Goal: Task Accomplishment & Management: Manage account settings

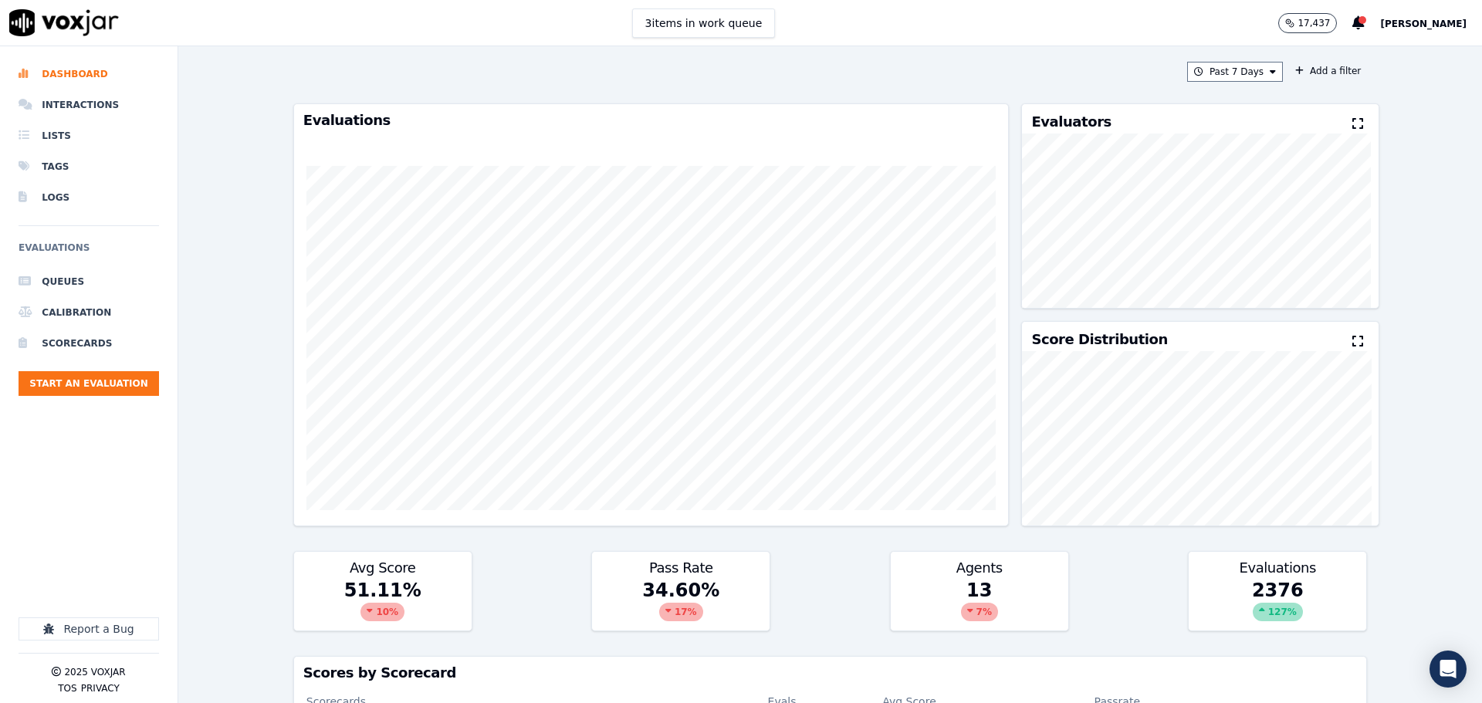
click at [1413, 23] on span "[PERSON_NAME]" at bounding box center [1423, 24] width 86 height 11
click at [1380, 52] on div "Settings" at bounding box center [1388, 51] width 165 height 25
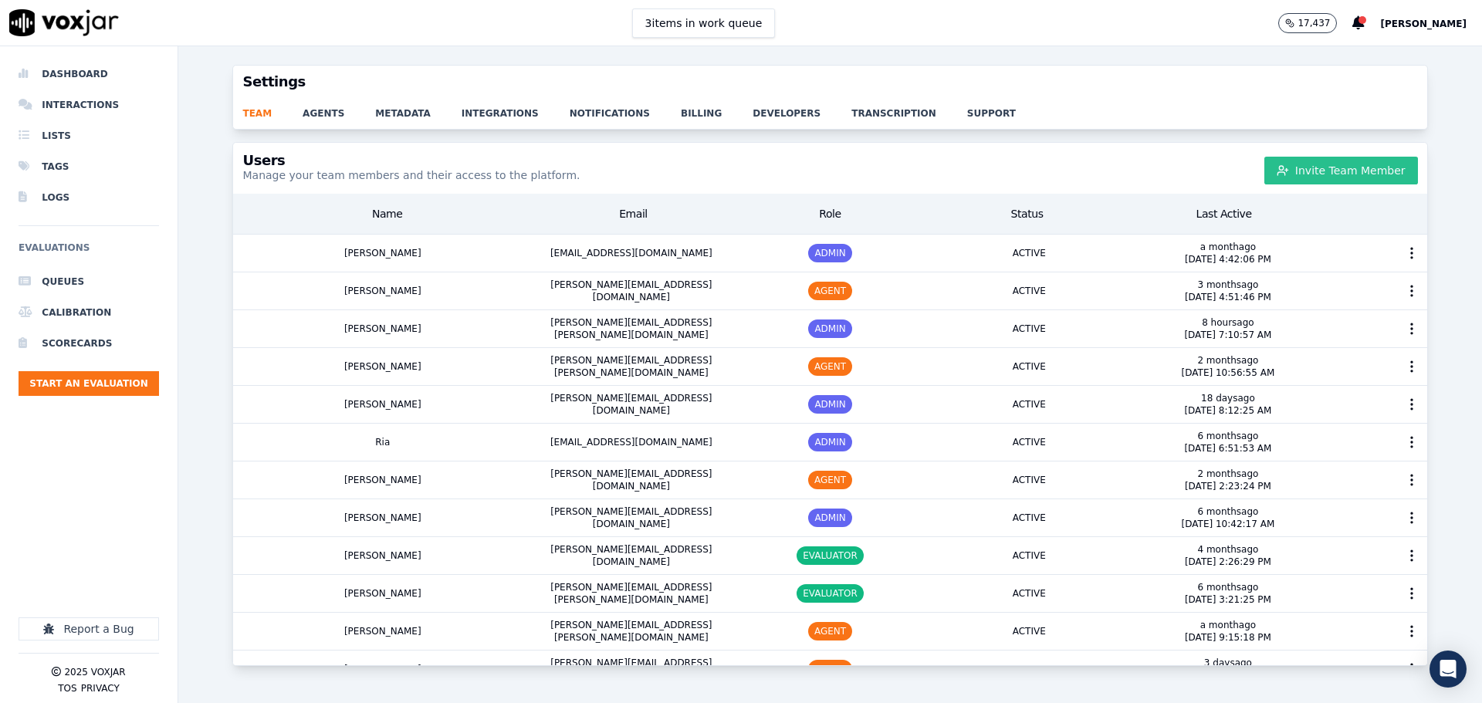
click at [1305, 176] on button "Invite Team Member" at bounding box center [1341, 171] width 154 height 28
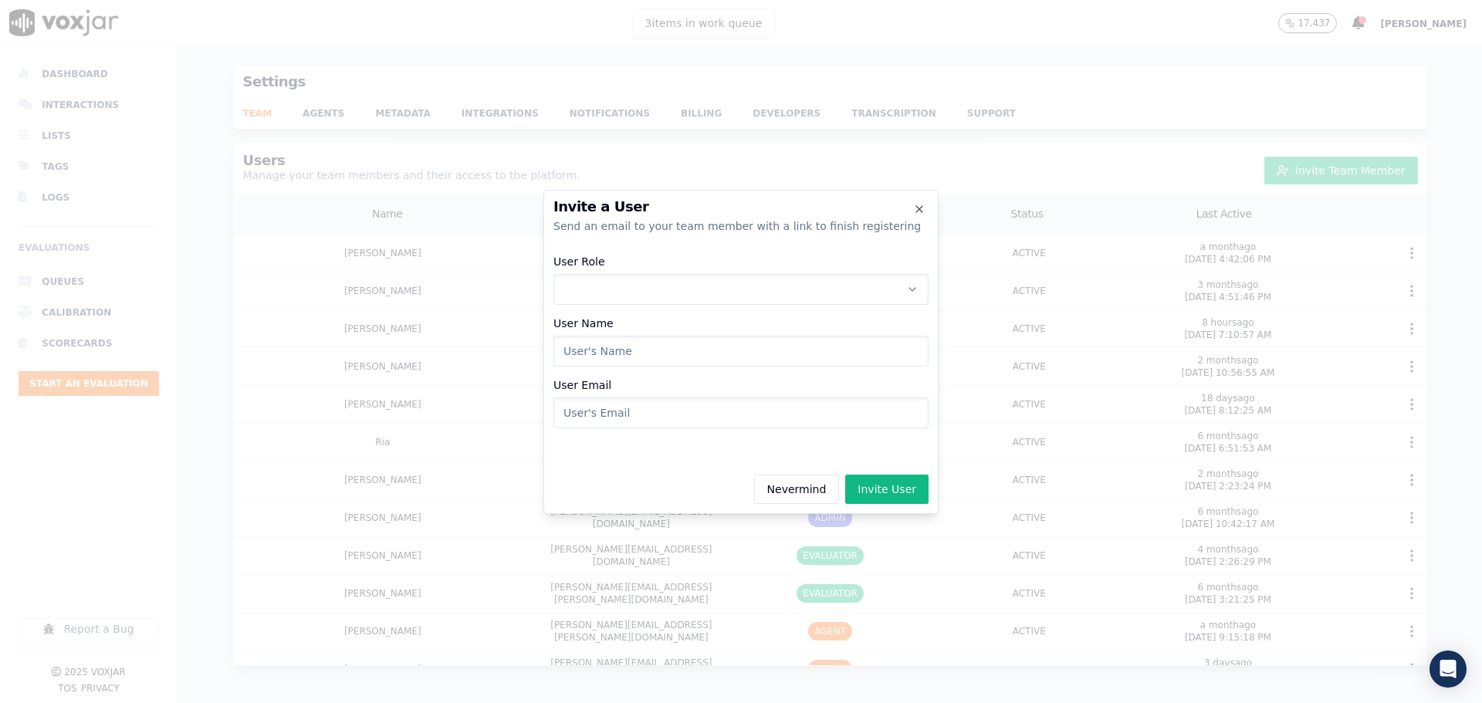
click at [823, 296] on button "User Role" at bounding box center [740, 289] width 375 height 31
click at [635, 383] on div "AGENT" at bounding box center [740, 379] width 355 height 25
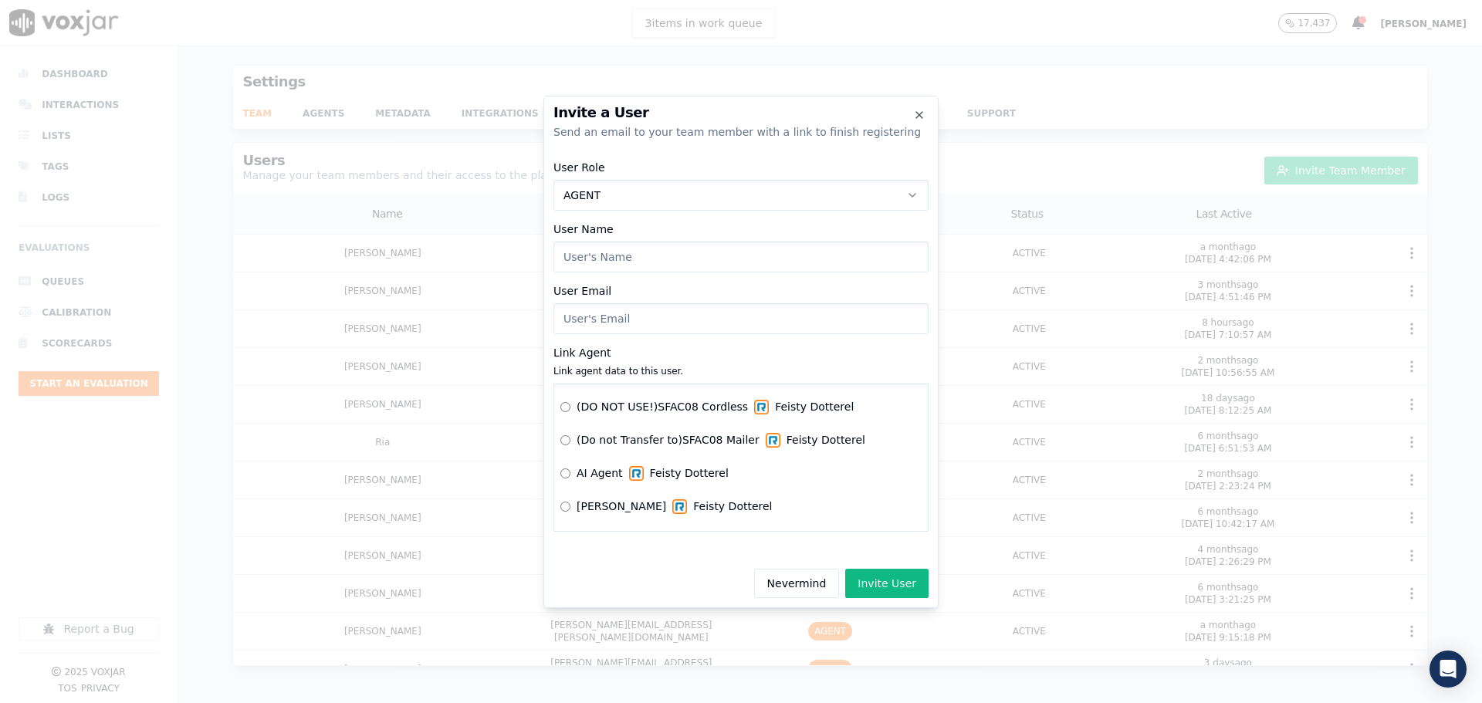
click at [1262, 93] on div at bounding box center [741, 351] width 1482 height 703
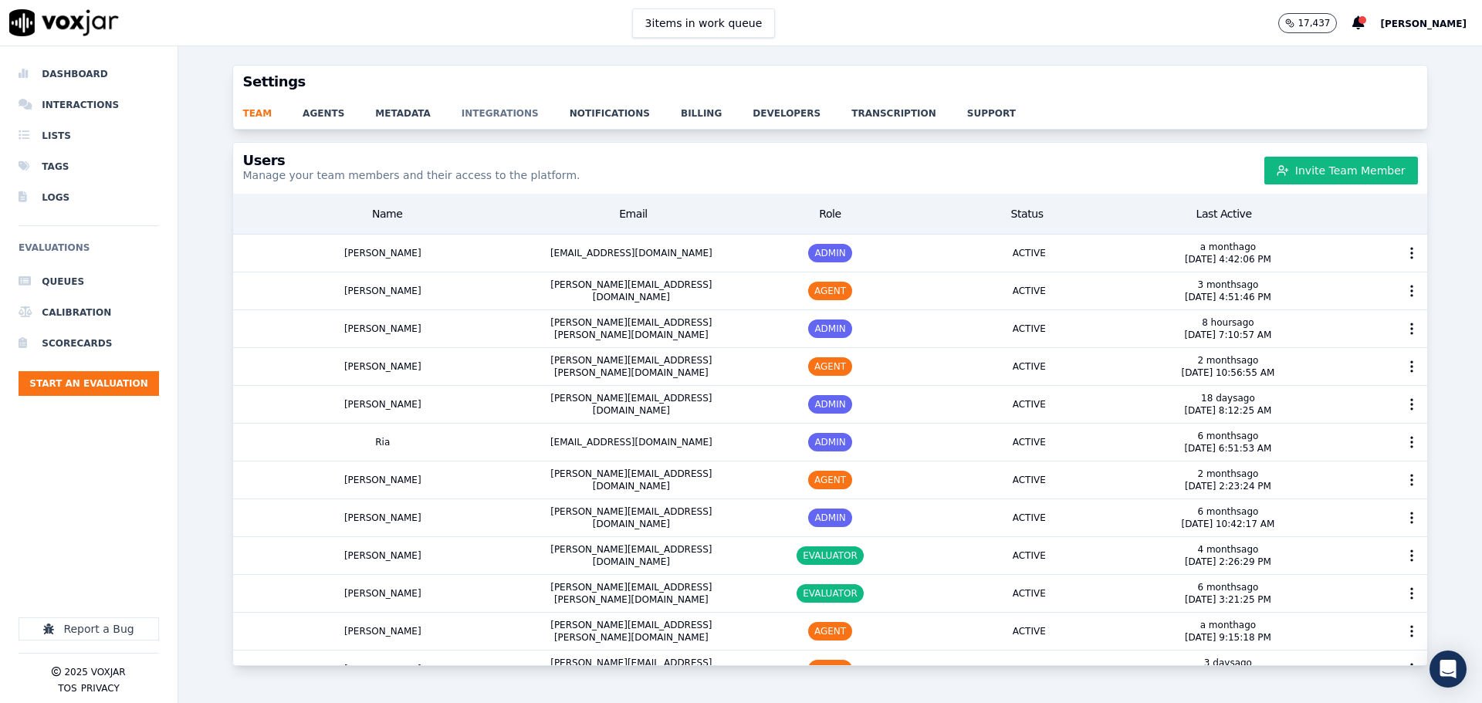
click at [484, 113] on link "integrations" at bounding box center [515, 109] width 108 height 22
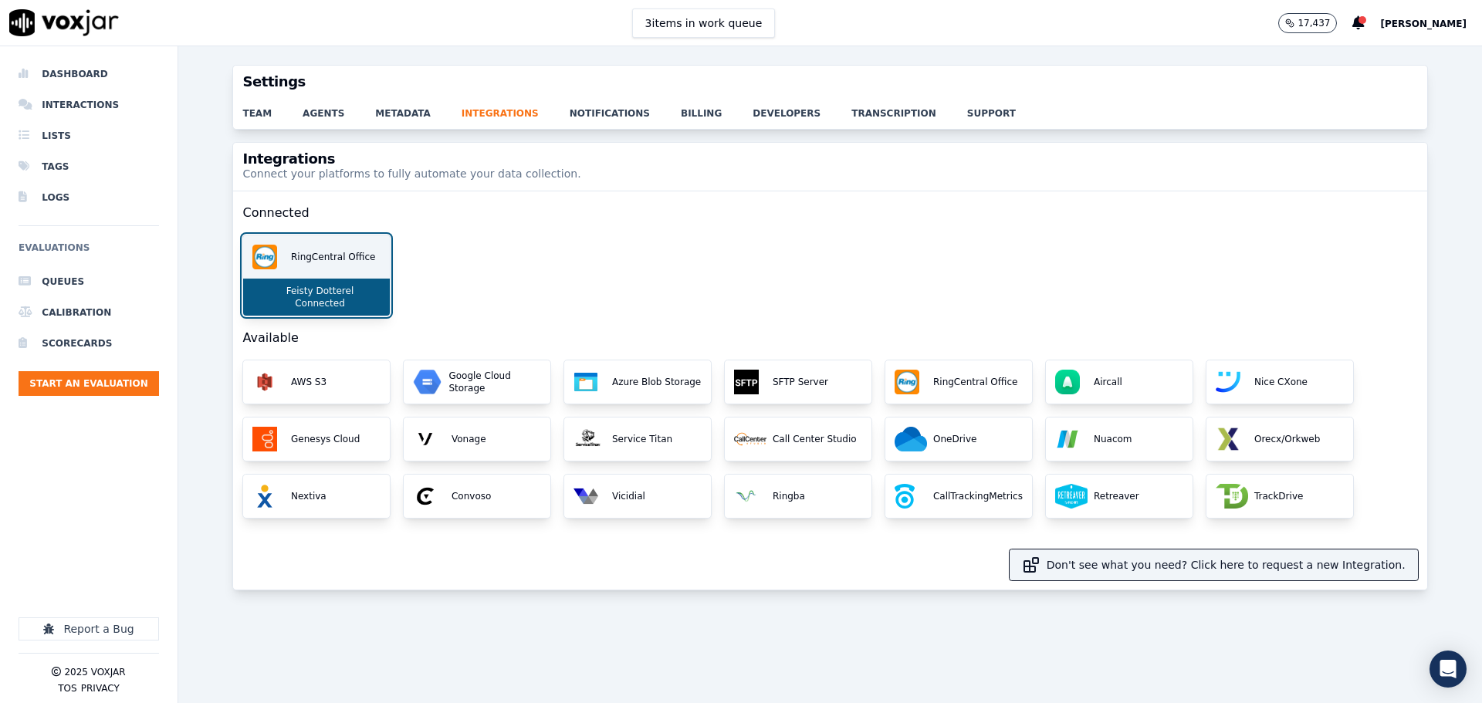
click at [313, 266] on div "RingCentral Office" at bounding box center [316, 256] width 147 height 43
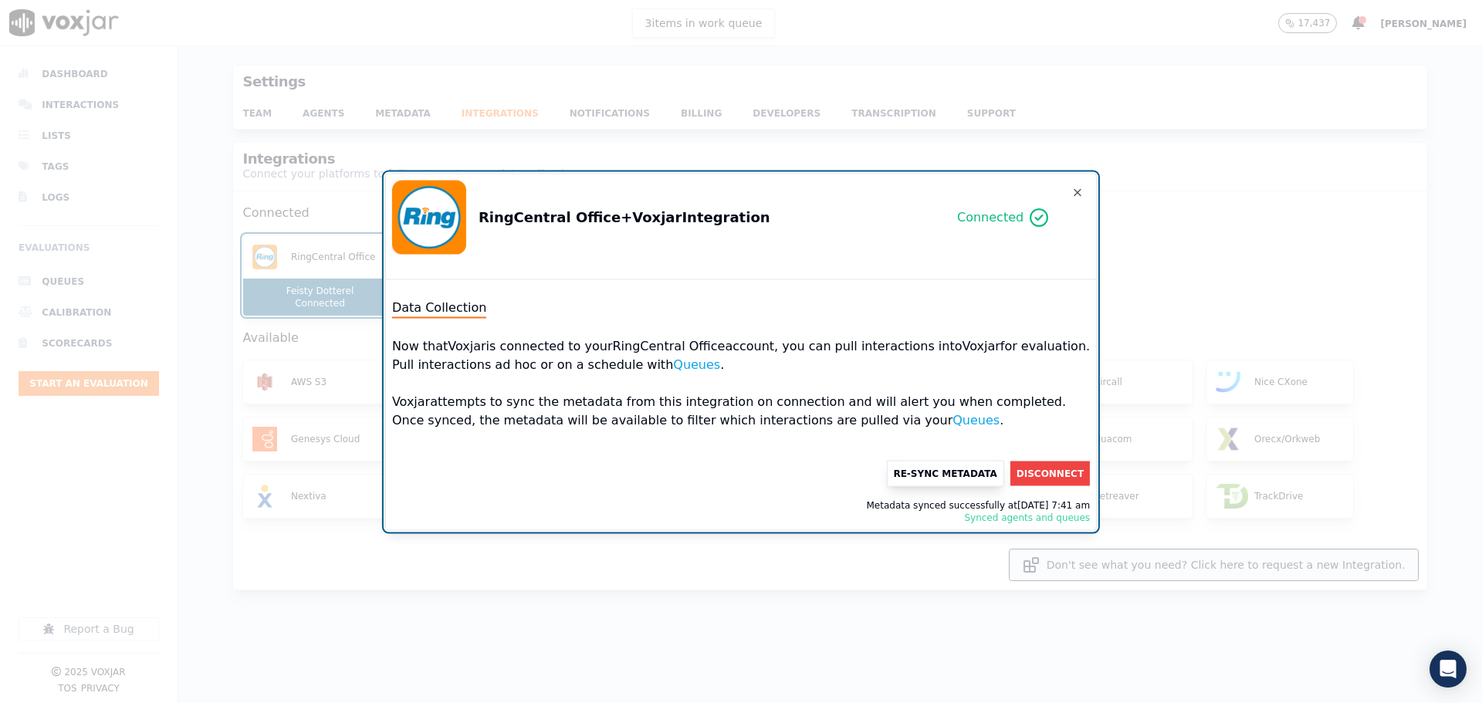
click at [951, 478] on button "Re-Sync Metadata" at bounding box center [944, 473] width 117 height 26
